Goal: Task Accomplishment & Management: Manage account settings

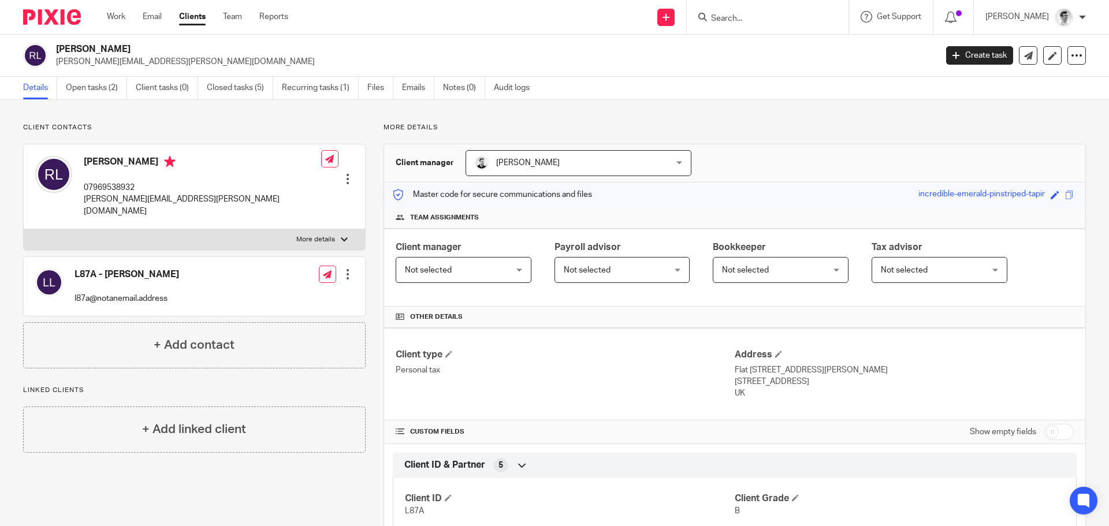
click at [806, 13] on form at bounding box center [771, 17] width 123 height 14
click at [797, 16] on input "Search" at bounding box center [762, 19] width 104 height 10
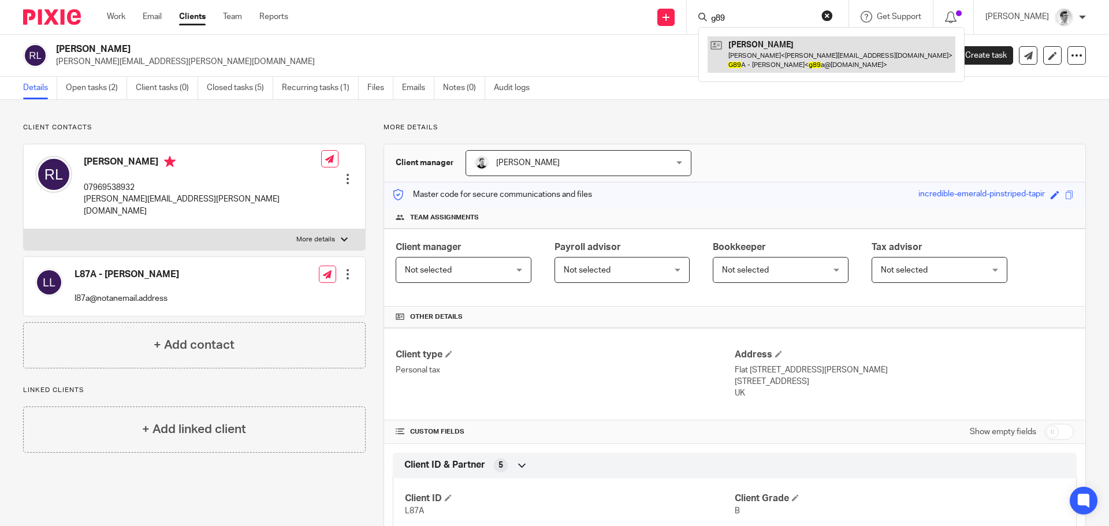
type input "g89"
click at [821, 56] on link at bounding box center [831, 54] width 248 height 36
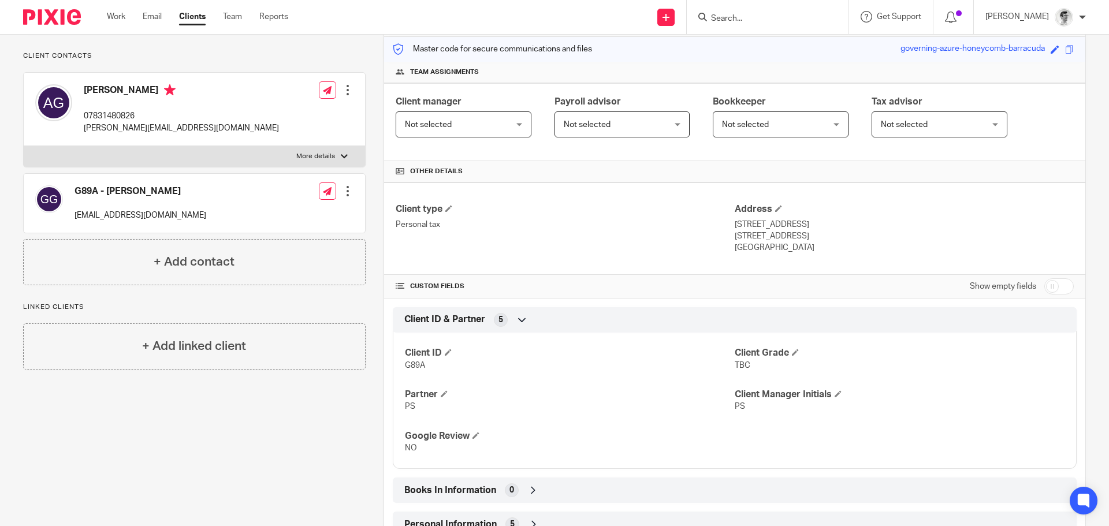
scroll to position [257, 0]
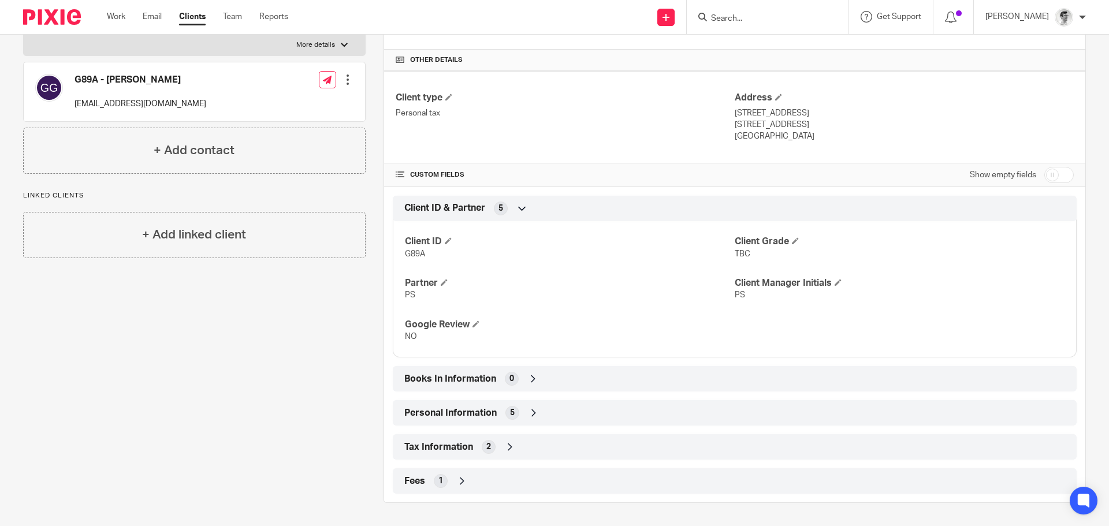
click at [507, 453] on div "Tax Information 2" at bounding box center [734, 447] width 666 height 20
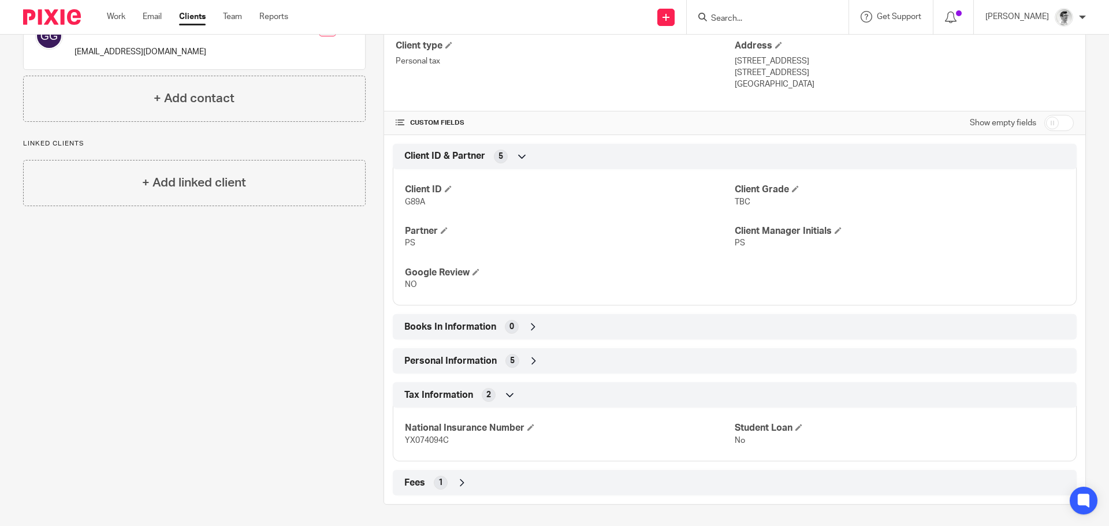
scroll to position [311, 0]
click at [520, 360] on div "Personal Information 5" at bounding box center [734, 359] width 666 height 20
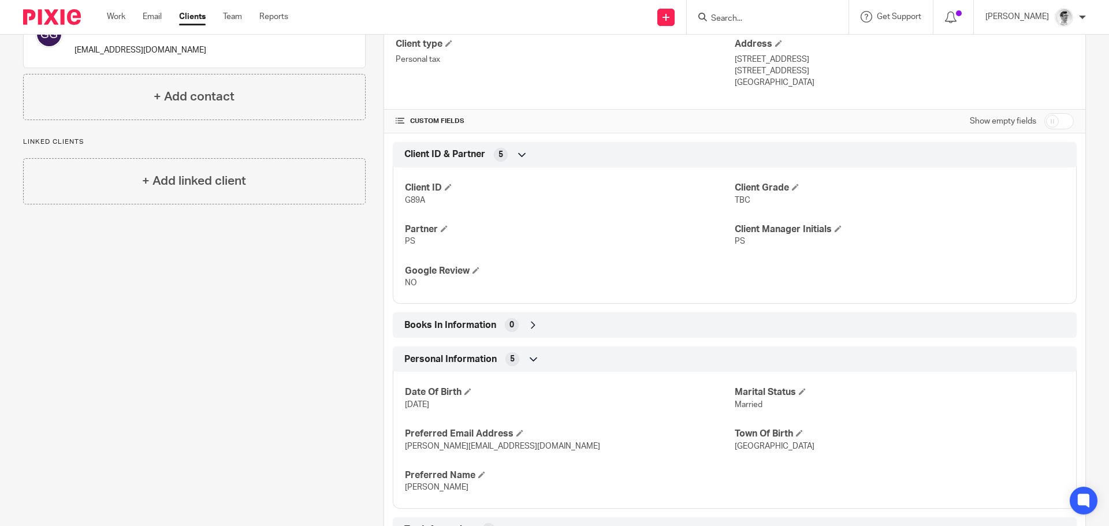
click at [528, 326] on icon at bounding box center [533, 325] width 12 height 12
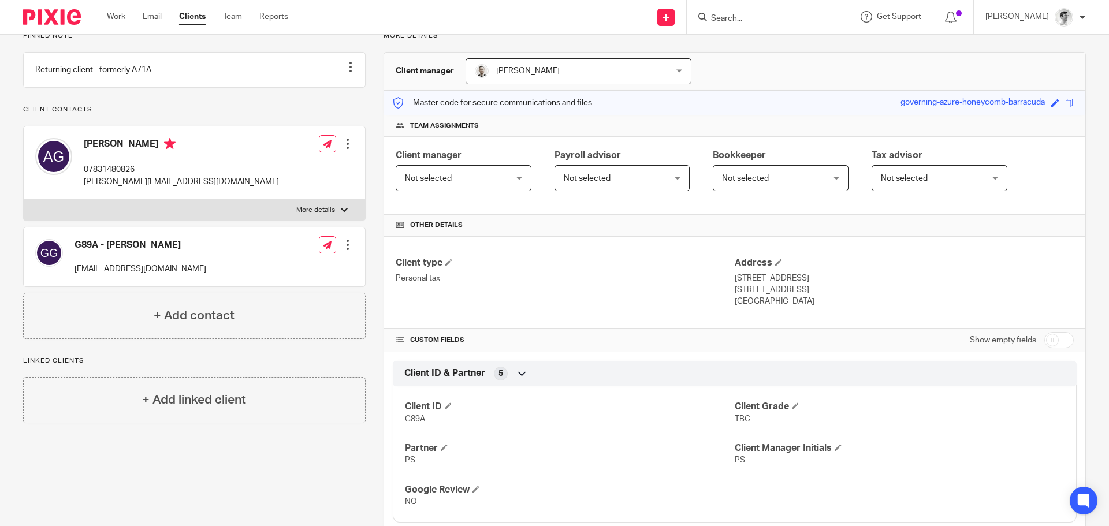
scroll to position [0, 0]
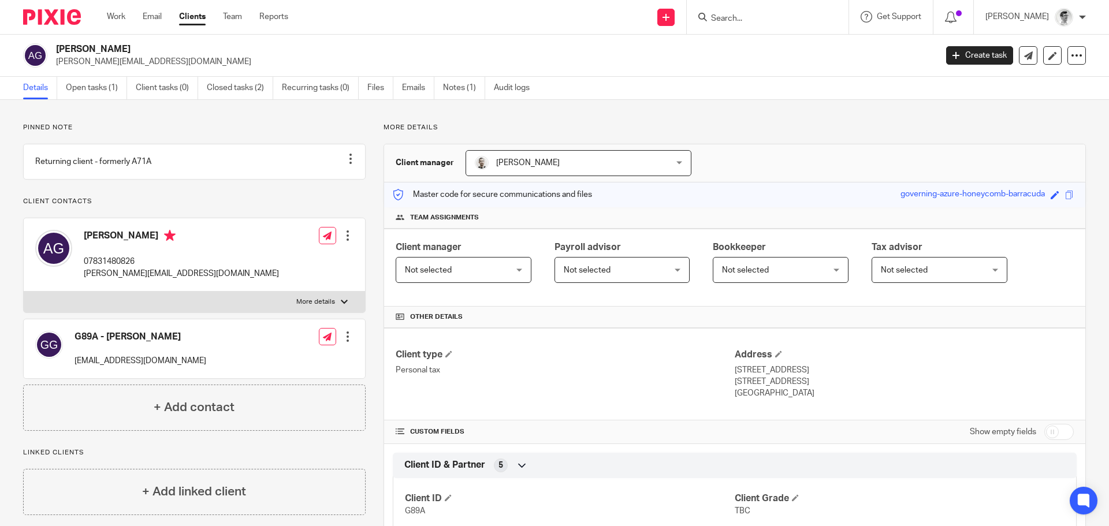
drag, startPoint x: 166, startPoint y: 46, endPoint x: 130, endPoint y: 54, distance: 36.0
click at [130, 54] on h2 "[PERSON_NAME]" at bounding box center [405, 49] width 698 height 12
click at [139, 49] on h2 "[PERSON_NAME]" at bounding box center [405, 49] width 698 height 12
drag, startPoint x: 160, startPoint y: 49, endPoint x: 49, endPoint y: 53, distance: 110.9
click at [49, 53] on div "Andreas Henry Giles andreas_giles@hotmail.com" at bounding box center [475, 55] width 905 height 24
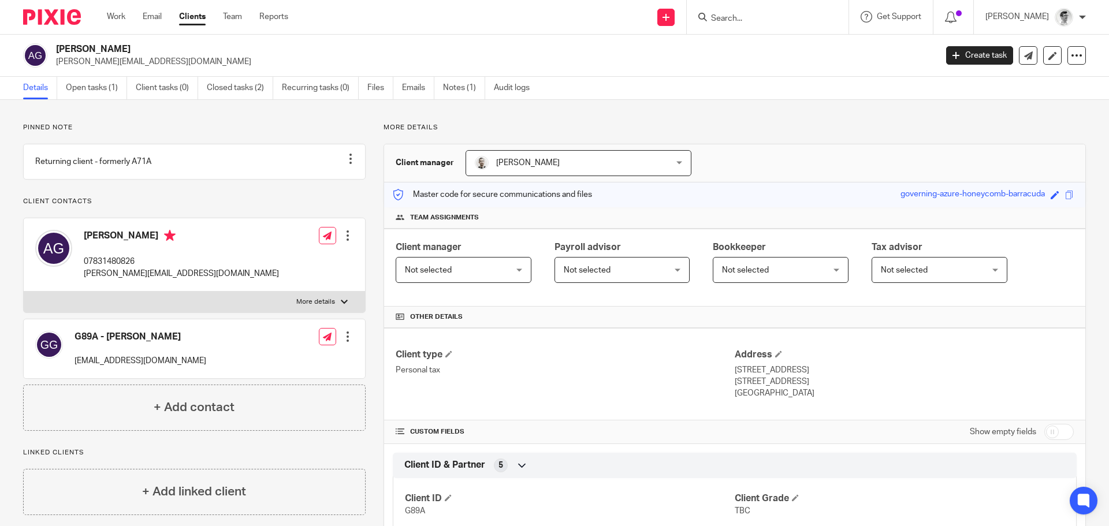
copy div "Andreas Henry Giles"
click at [155, 44] on h2 "[PERSON_NAME]" at bounding box center [405, 49] width 698 height 12
drag, startPoint x: 147, startPoint y: 49, endPoint x: 51, endPoint y: 51, distance: 95.9
click at [51, 51] on div "Andreas Henry Giles andreas_giles@hotmail.com" at bounding box center [475, 55] width 905 height 24
copy div "[PERSON_NAME]"
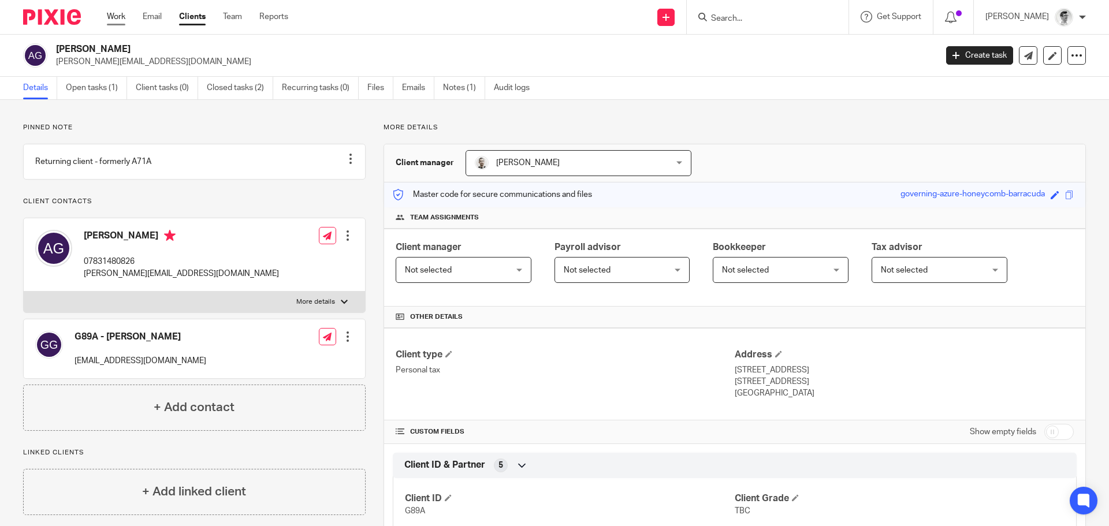
click at [121, 17] on link "Work" at bounding box center [116, 17] width 18 height 12
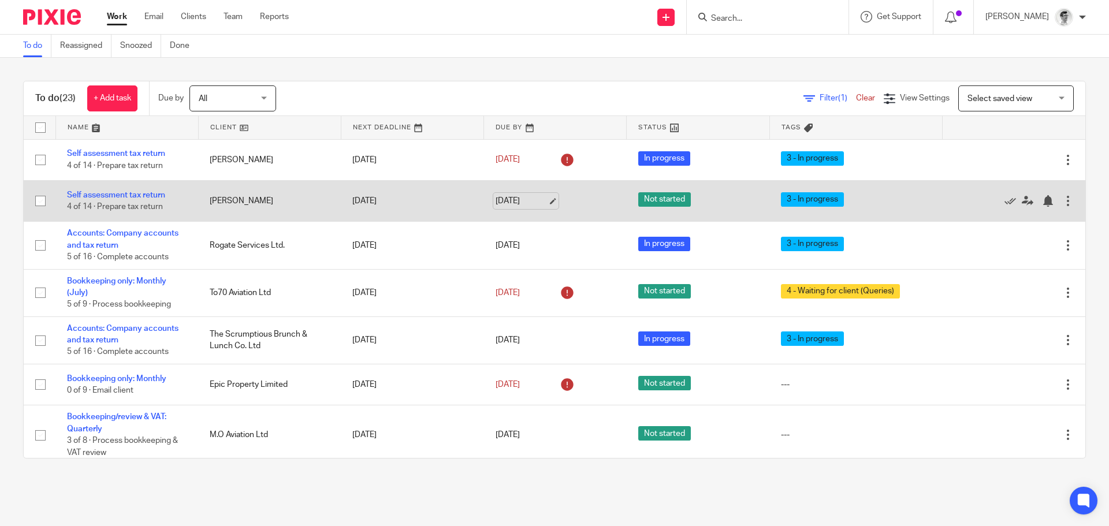
click at [505, 203] on link "[DATE]" at bounding box center [521, 201] width 52 height 12
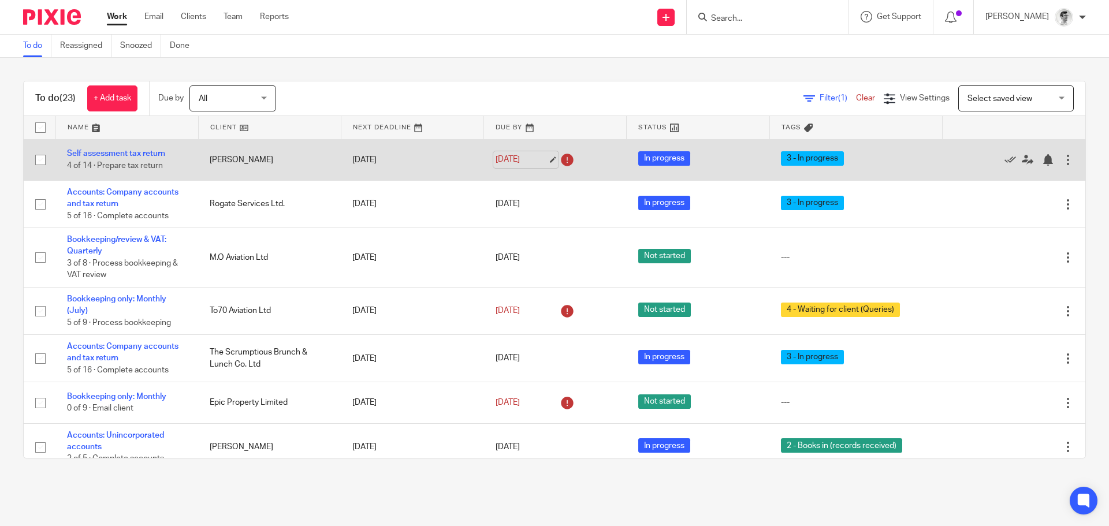
click at [514, 154] on link "[DATE]" at bounding box center [521, 160] width 52 height 12
click at [148, 156] on link "Self assessment tax return" at bounding box center [116, 154] width 98 height 8
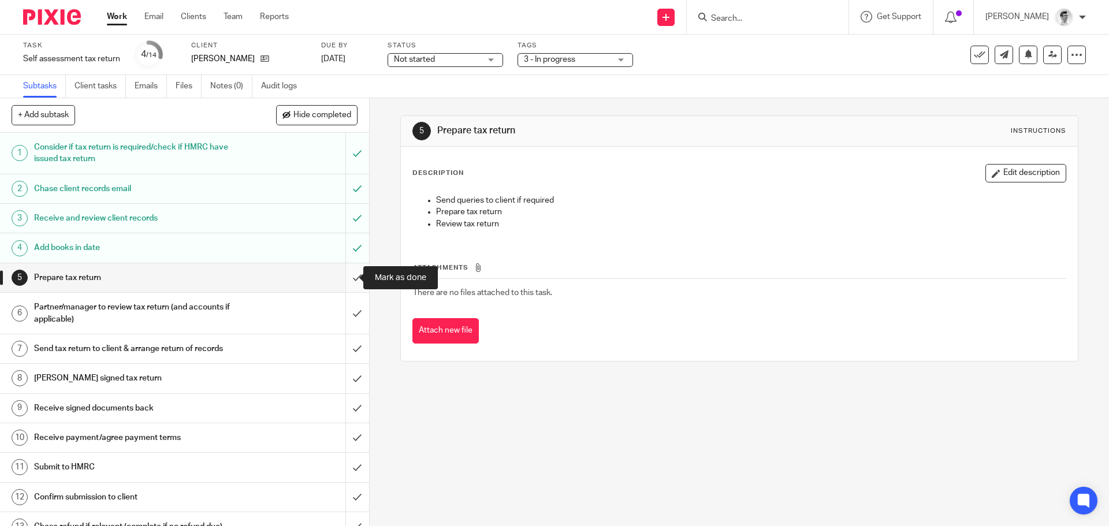
click at [345, 271] on input "submit" at bounding box center [184, 277] width 369 height 29
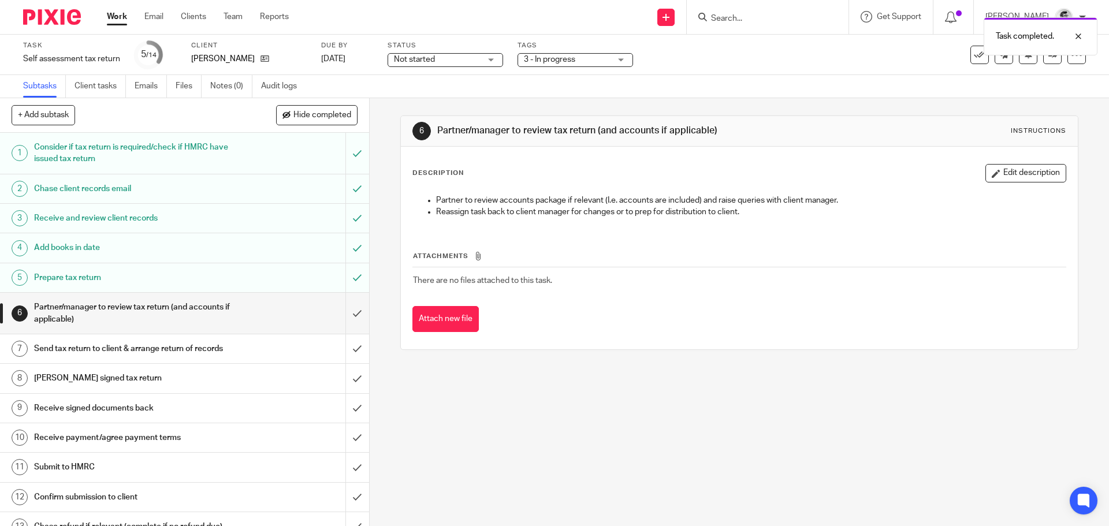
click at [115, 21] on link "Work" at bounding box center [117, 17] width 20 height 12
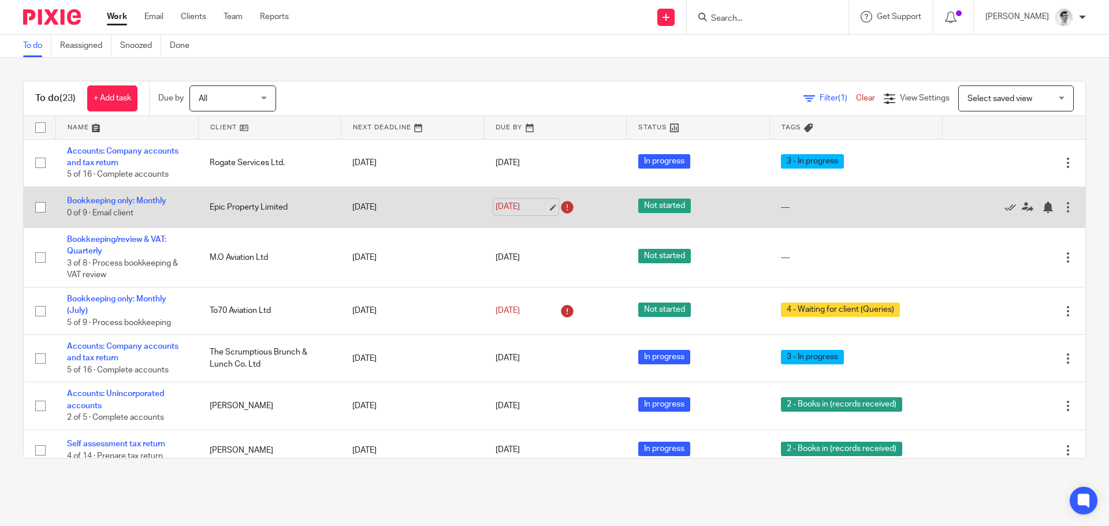
click at [508, 207] on link "[DATE]" at bounding box center [521, 207] width 52 height 12
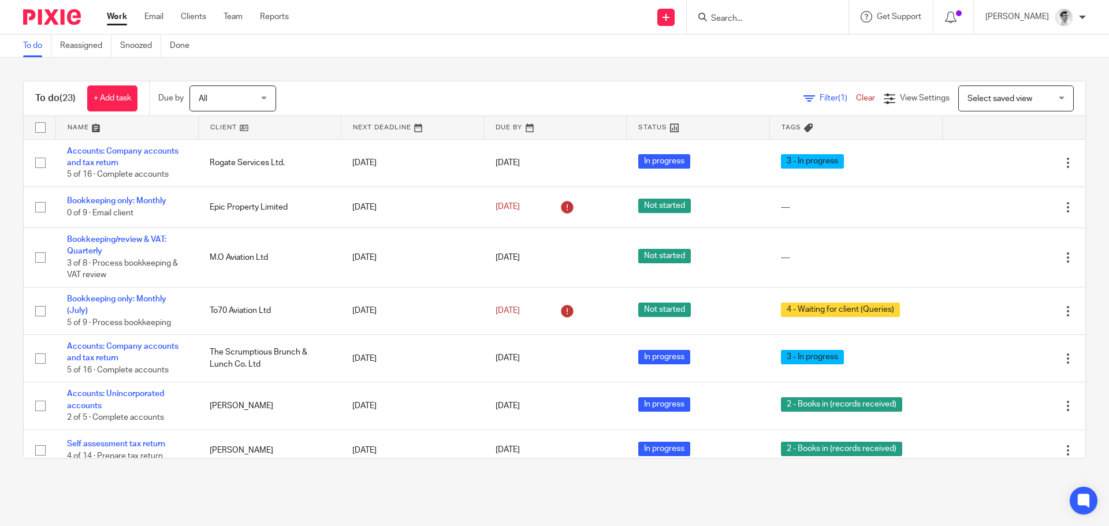
click at [774, 15] on input "Search" at bounding box center [762, 19] width 104 height 10
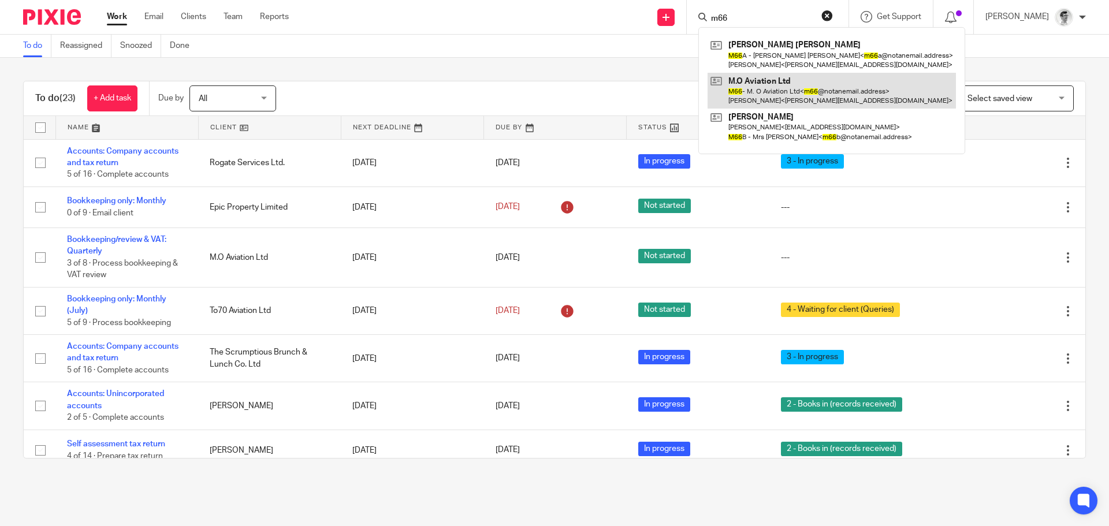
type input "m66"
click at [771, 96] on link at bounding box center [831, 91] width 248 height 36
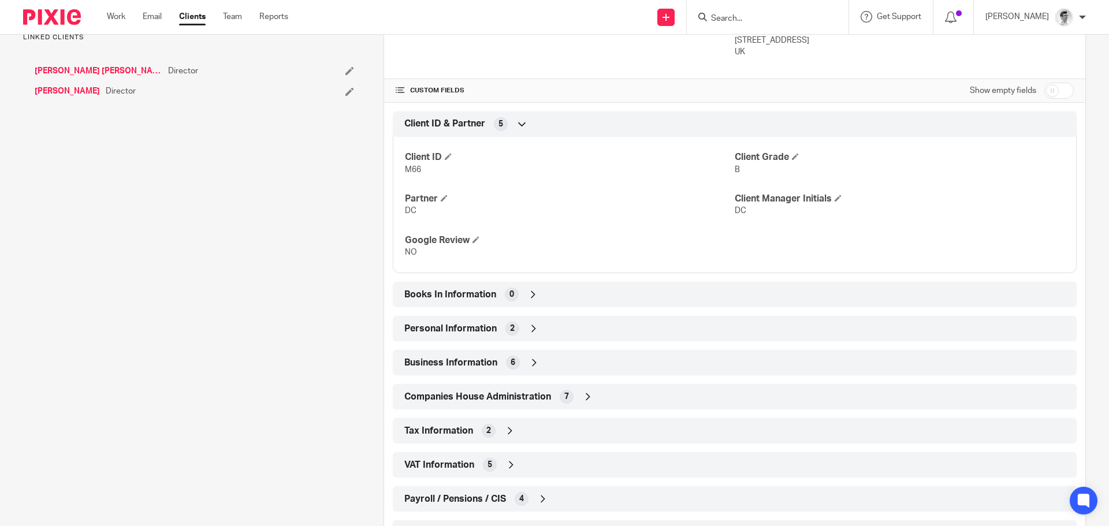
scroll to position [346, 0]
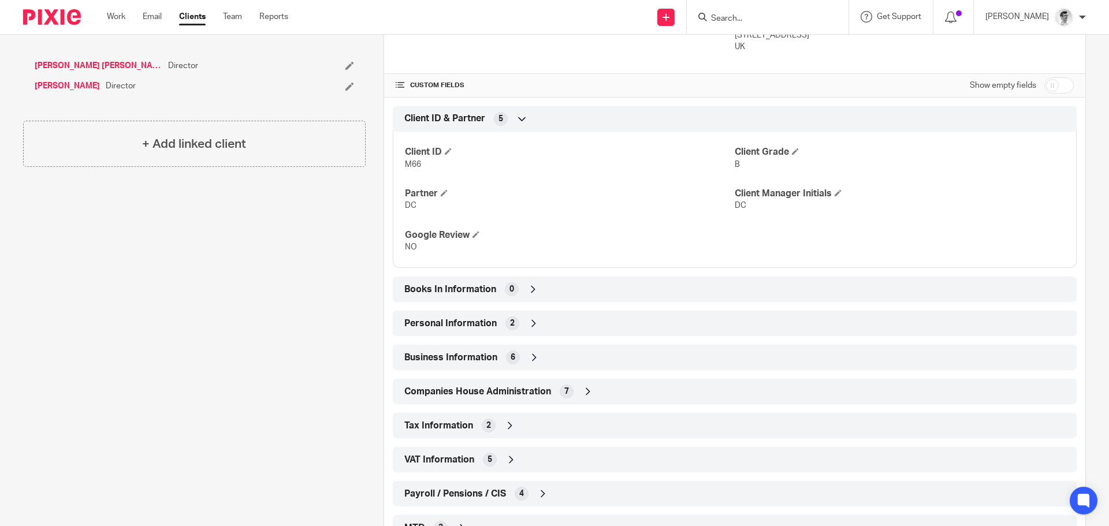
click at [529, 360] on icon at bounding box center [534, 358] width 12 height 12
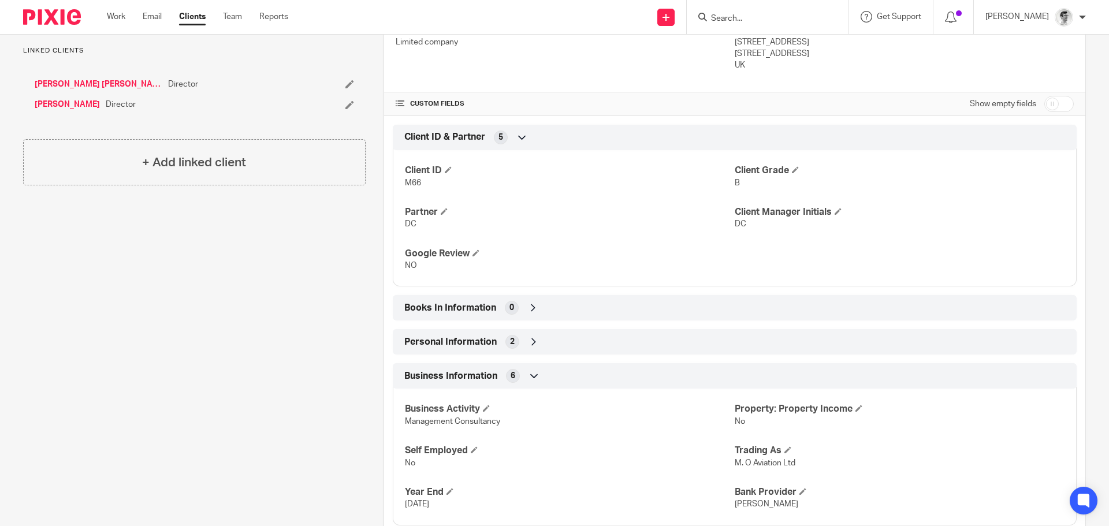
scroll to position [0, 0]
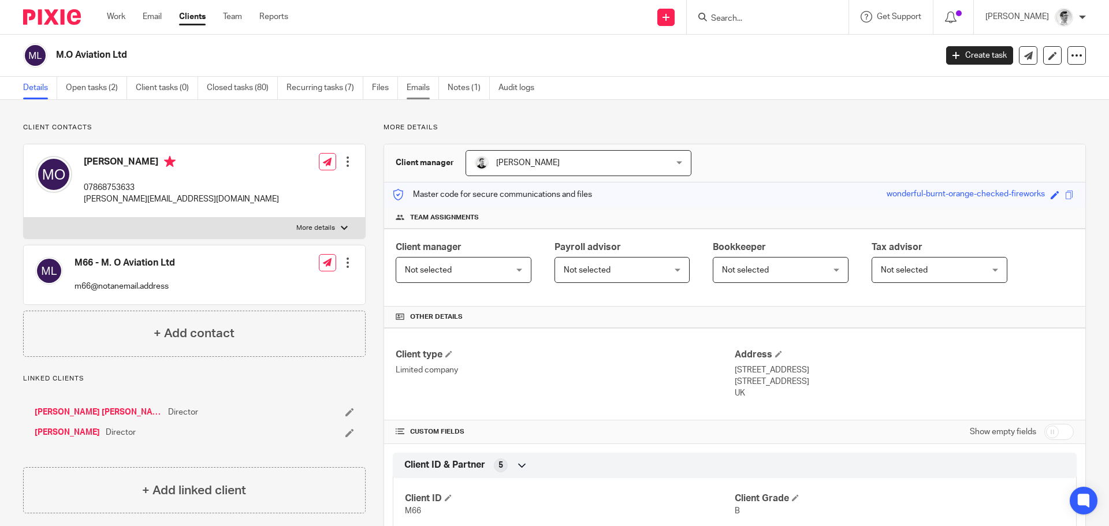
click at [426, 90] on link "Emails" at bounding box center [422, 88] width 32 height 23
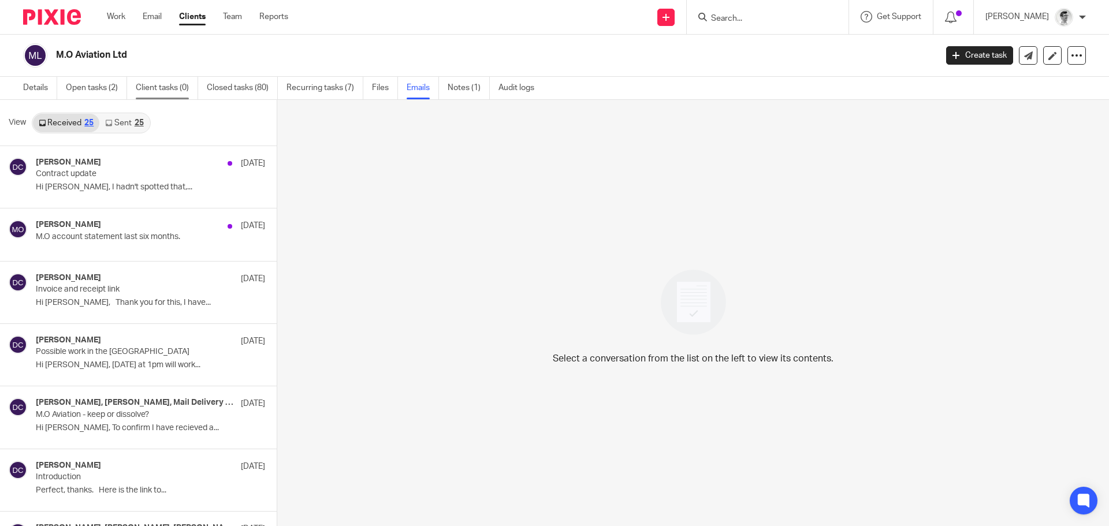
drag, startPoint x: 116, startPoint y: 94, endPoint x: 136, endPoint y: 94, distance: 19.6
click at [116, 94] on link "Open tasks (2)" at bounding box center [96, 88] width 61 height 23
click at [76, 92] on link "Open tasks (2)" at bounding box center [96, 88] width 61 height 23
click at [117, 19] on link "Work" at bounding box center [116, 17] width 18 height 12
click at [103, 91] on link "Open tasks (2)" at bounding box center [96, 88] width 61 height 23
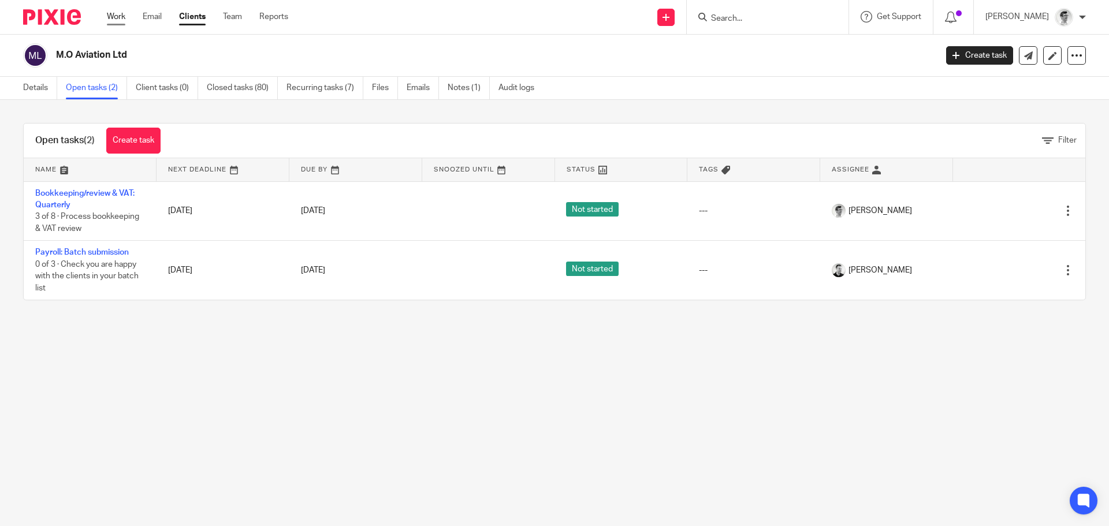
click at [117, 18] on link "Work" at bounding box center [116, 17] width 18 height 12
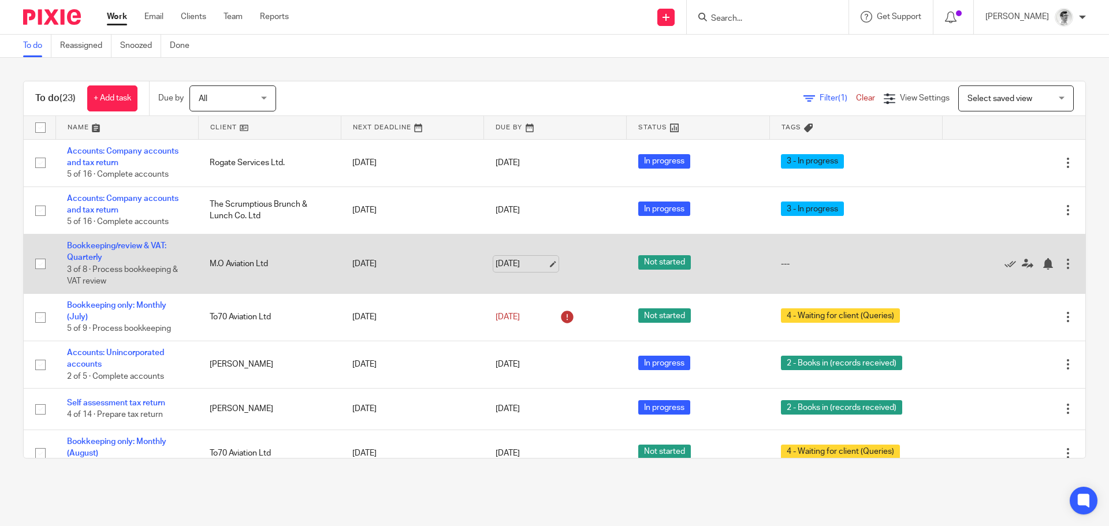
click at [512, 264] on link "19 Sep 2025" at bounding box center [521, 264] width 52 height 12
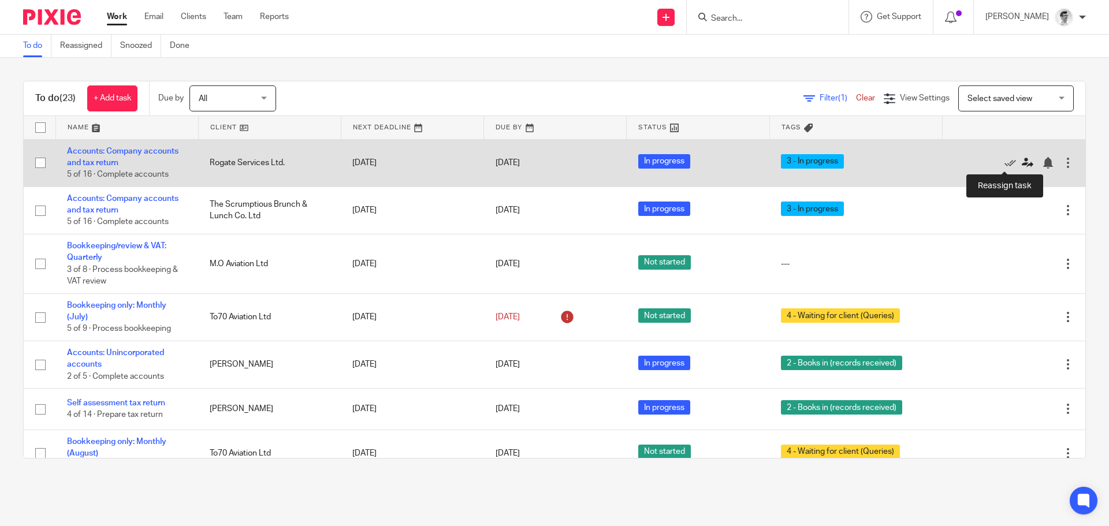
click at [1021, 161] on icon at bounding box center [1027, 163] width 12 height 12
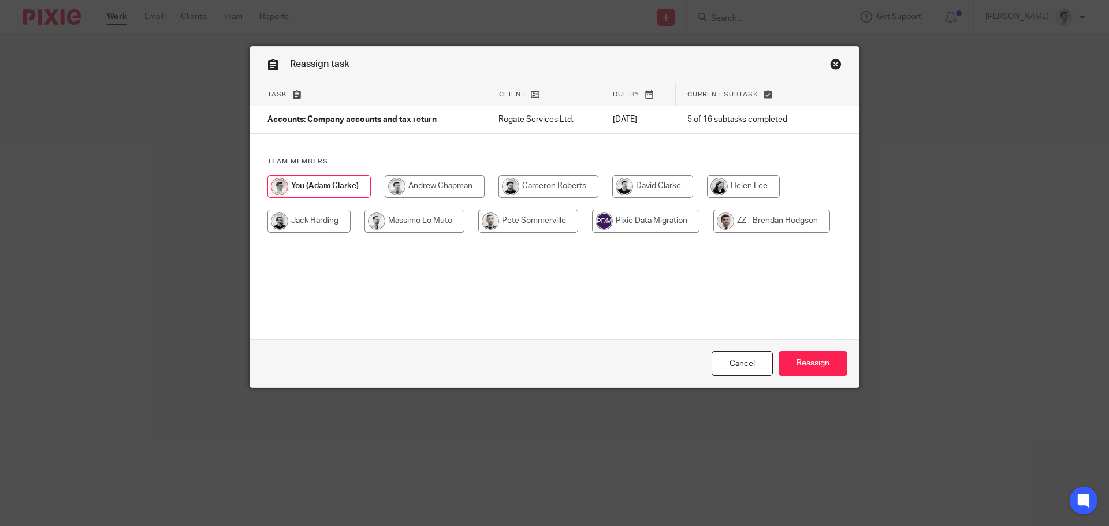
click at [659, 183] on input "radio" at bounding box center [652, 186] width 81 height 23
radio input "true"
click at [829, 373] on input "Reassign" at bounding box center [812, 363] width 69 height 25
